Goal: Task Accomplishment & Management: Use online tool/utility

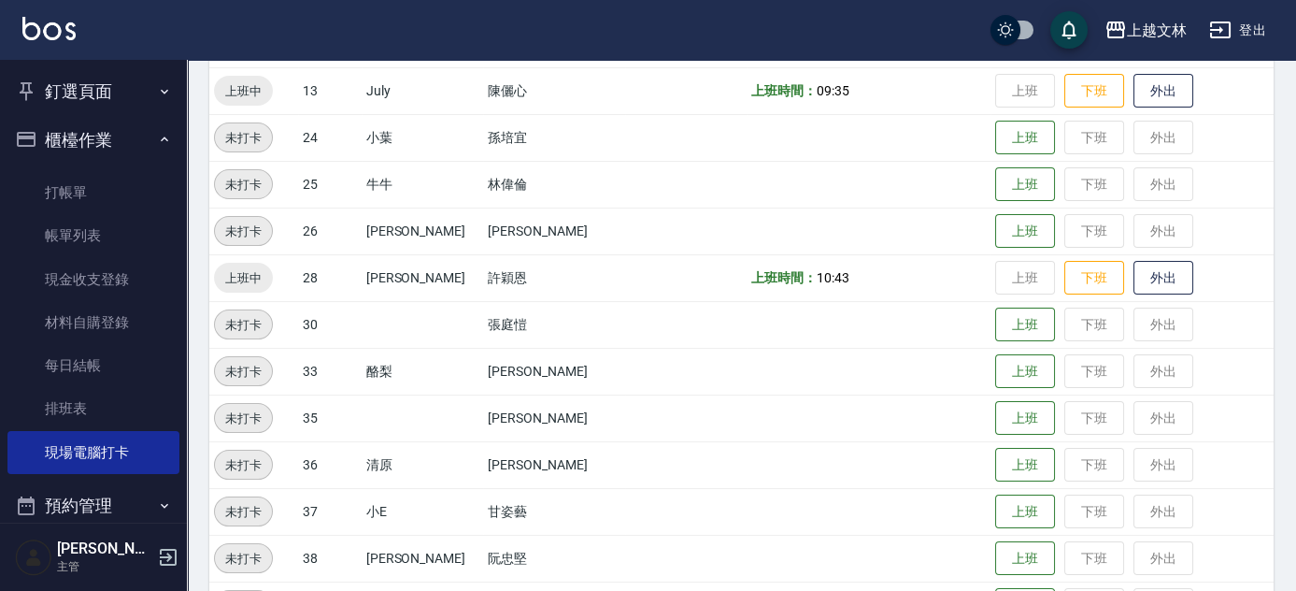
scroll to position [720, 0]
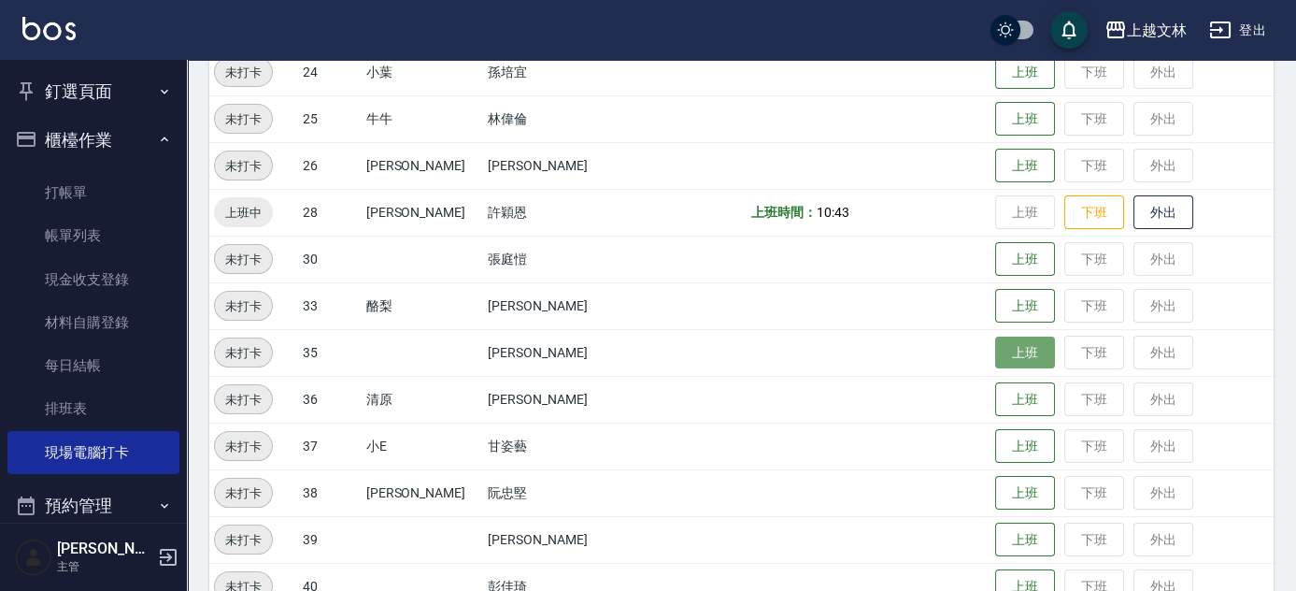
click at [999, 352] on button "上班" at bounding box center [1025, 352] width 60 height 33
click at [1019, 397] on button "上班" at bounding box center [1025, 399] width 60 height 33
click at [1001, 346] on button "上班" at bounding box center [1025, 352] width 60 height 33
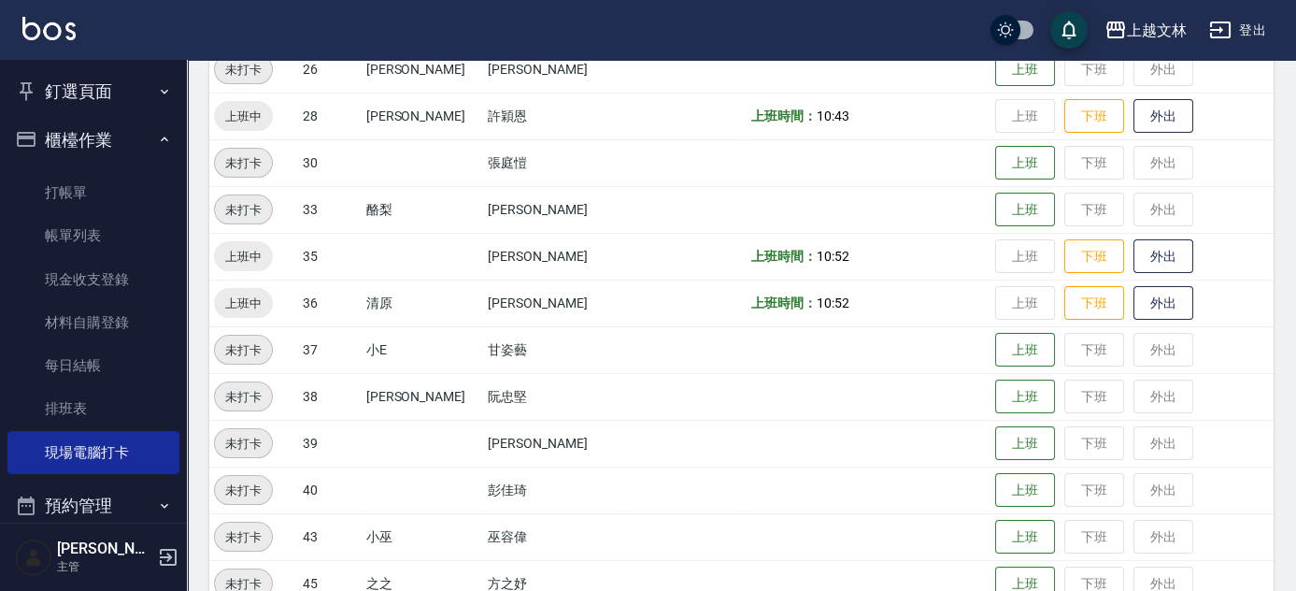
scroll to position [809, 0]
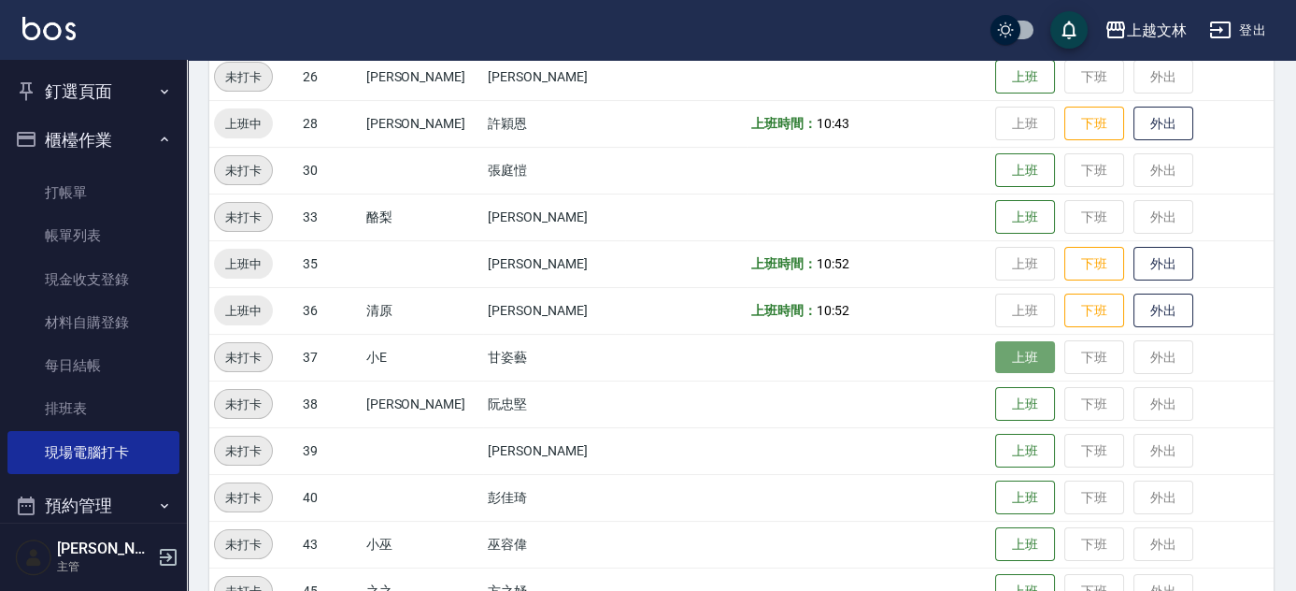
click at [1012, 355] on button "上班" at bounding box center [1025, 357] width 60 height 33
click at [1011, 355] on button "上班" at bounding box center [1025, 357] width 60 height 33
click at [1011, 354] on button "上班" at bounding box center [1025, 357] width 60 height 33
click at [1011, 358] on button "上班" at bounding box center [1025, 357] width 60 height 33
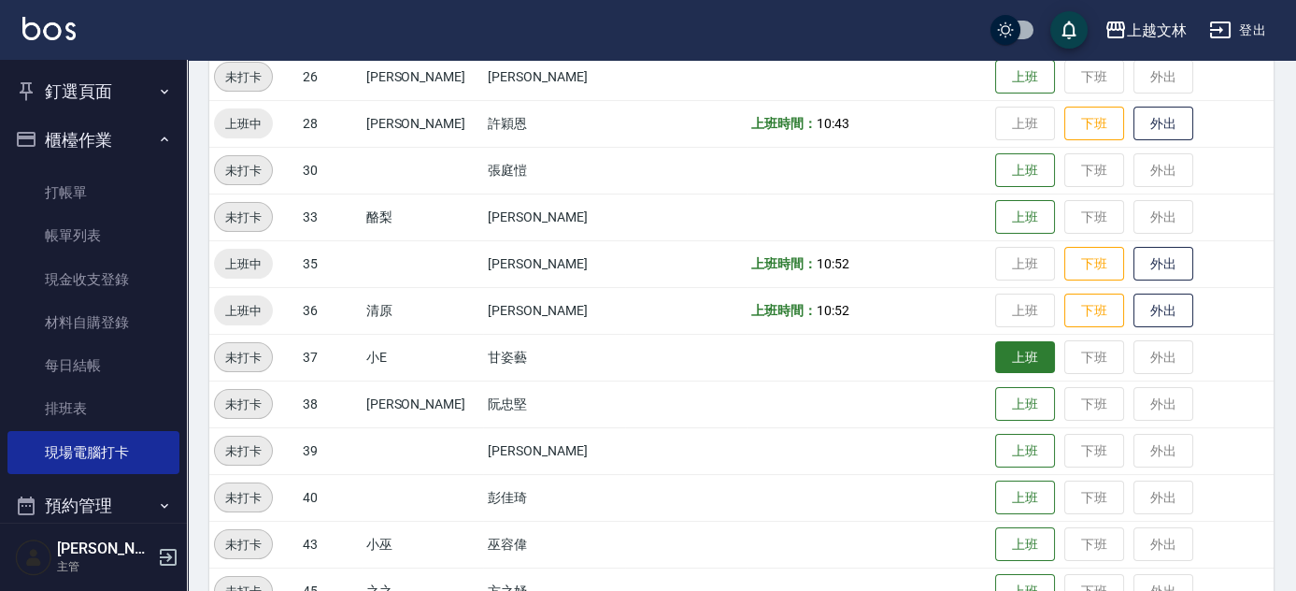
click at [998, 363] on button "上班" at bounding box center [1025, 357] width 60 height 33
click at [999, 358] on button "上班" at bounding box center [1025, 357] width 60 height 33
click at [998, 360] on button "上班" at bounding box center [1025, 357] width 60 height 33
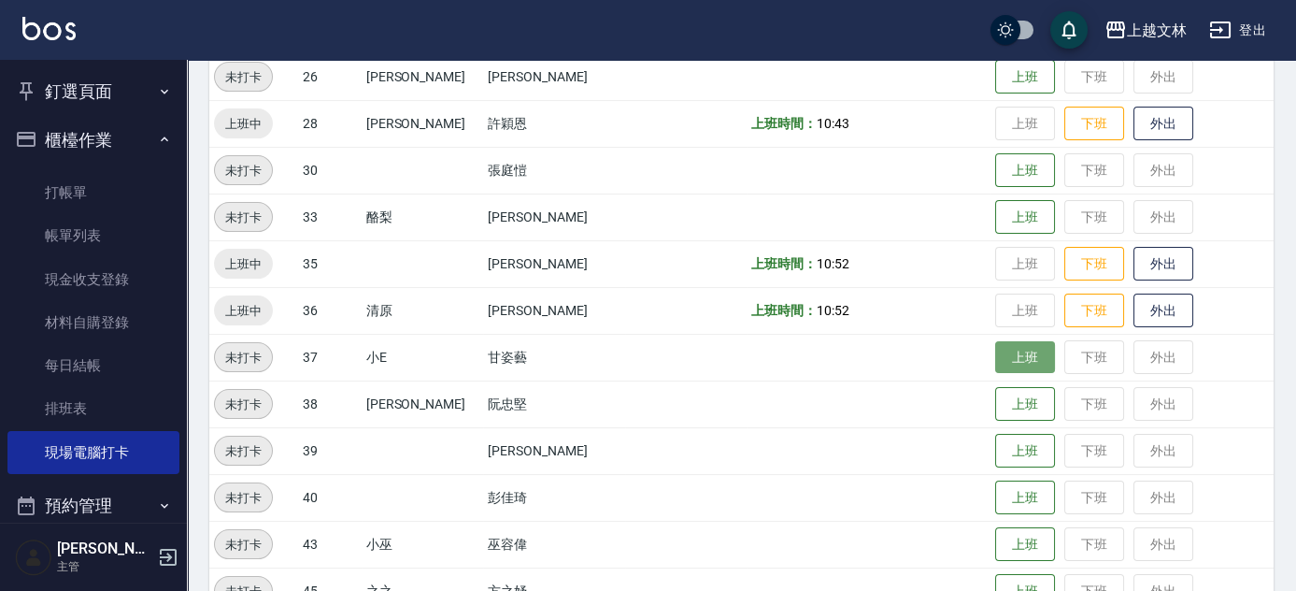
click at [1005, 356] on button "上班" at bounding box center [1025, 357] width 60 height 33
click at [1009, 356] on button "上班" at bounding box center [1025, 357] width 60 height 33
click at [1007, 357] on button "上班" at bounding box center [1025, 357] width 60 height 33
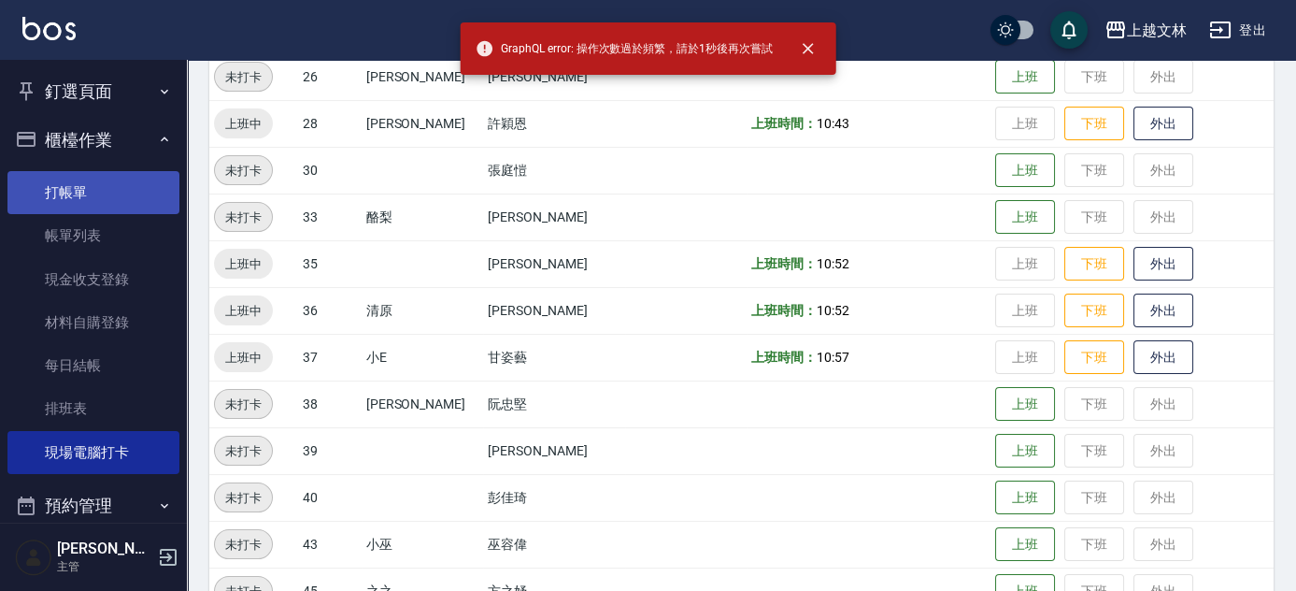
click at [50, 191] on link "打帳單" at bounding box center [93, 192] width 172 height 43
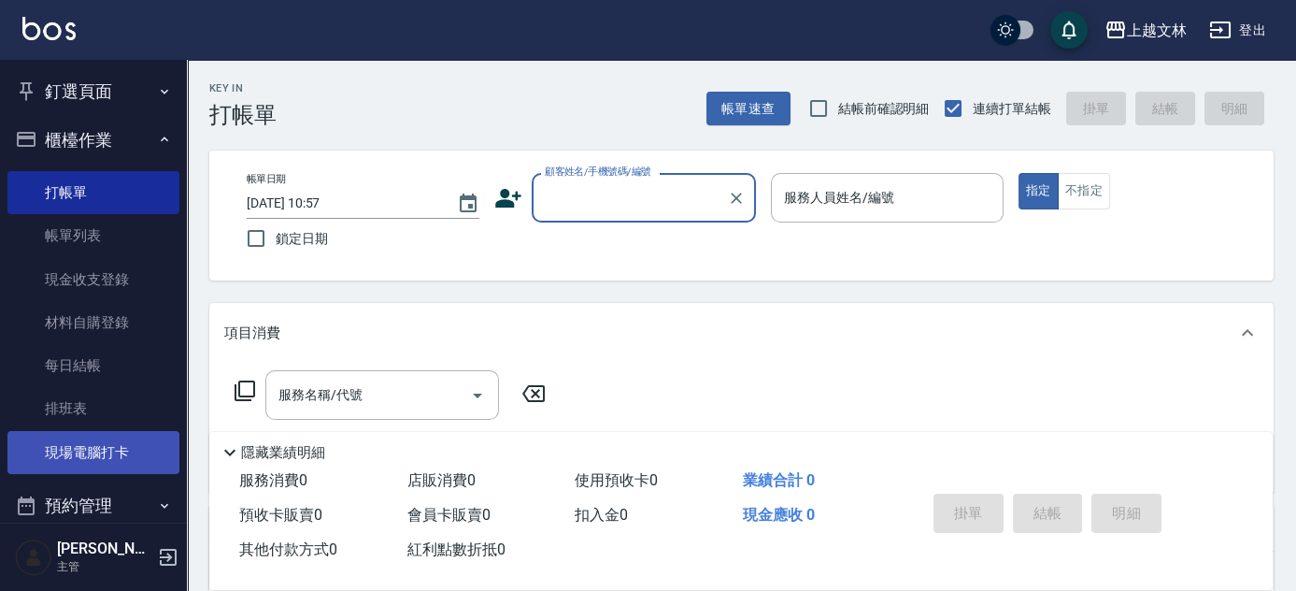
click at [100, 443] on link "現場電腦打卡" at bounding box center [93, 452] width 172 height 43
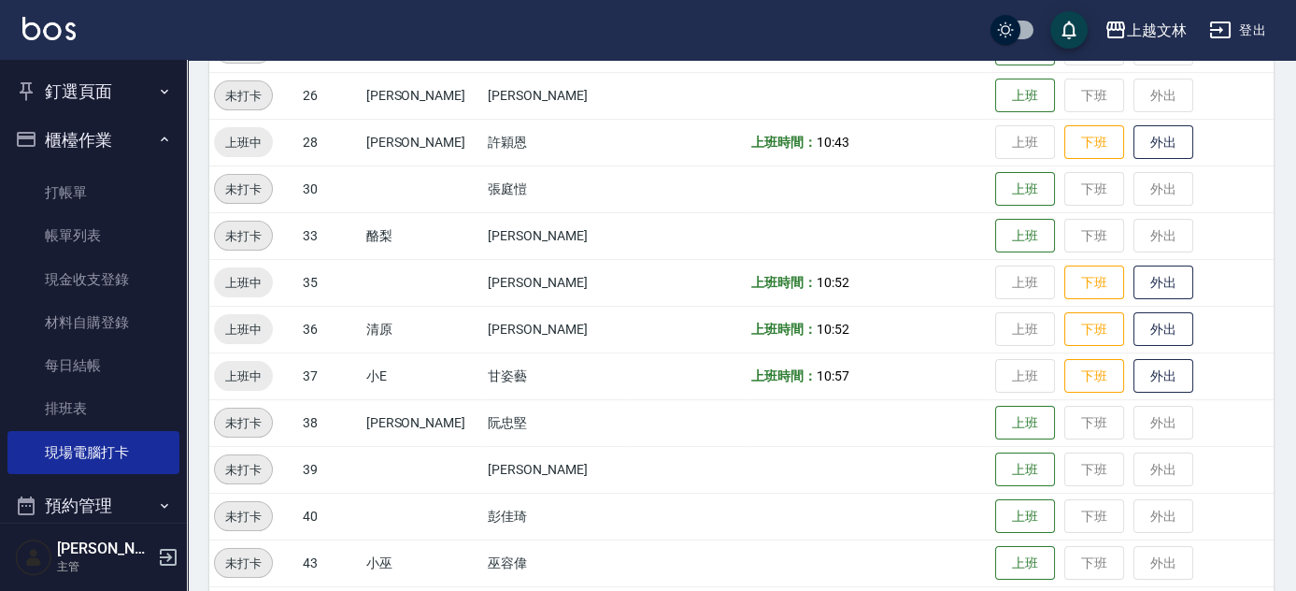
scroll to position [792, 0]
